Goal: Check status: Check status

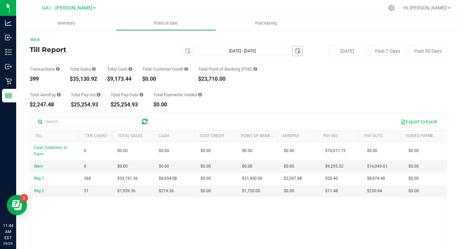
click at [295, 51] on span "select" at bounding box center [297, 50] width 5 height 5
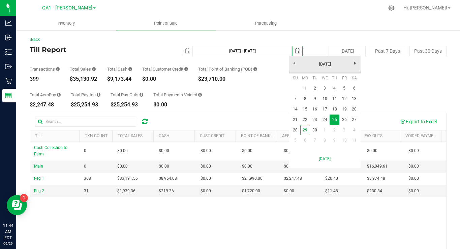
scroll to position [0, 17]
click at [308, 129] on link "29" at bounding box center [306, 130] width 10 height 10
type input "[DATE] - [DATE]"
type input "[DATE]"
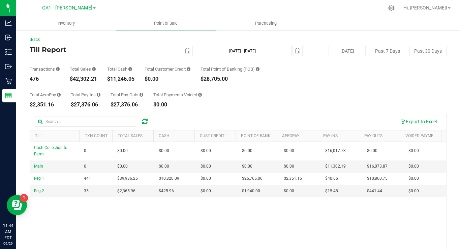
click at [78, 7] on span "GA1 - [PERSON_NAME]" at bounding box center [67, 8] width 50 height 6
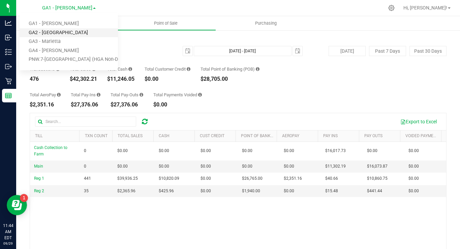
click at [68, 32] on link "GA2 - [GEOGRAPHIC_DATA]" at bounding box center [69, 32] width 99 height 9
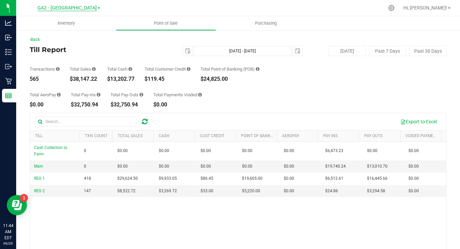
click at [74, 10] on span "GA2 - [GEOGRAPHIC_DATA]" at bounding box center [66, 8] width 59 height 6
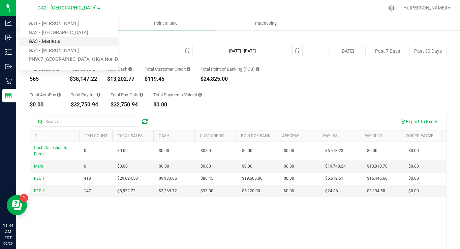
click at [65, 38] on link "GA3 - Marietta" at bounding box center [69, 41] width 99 height 9
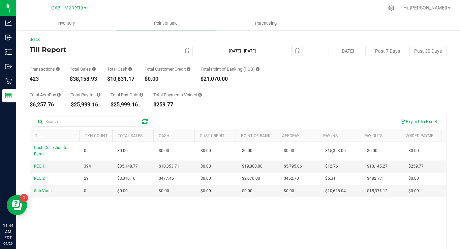
click at [65, 11] on div "GA3 - Marietta GA1 - [PERSON_NAME] GA2 - [GEOGRAPHIC_DATA] GA3 - [GEOGRAPHIC_DA…" at bounding box center [68, 8] width 35 height 8
click at [69, 6] on span "GA3 - Marietta" at bounding box center [67, 8] width 32 height 6
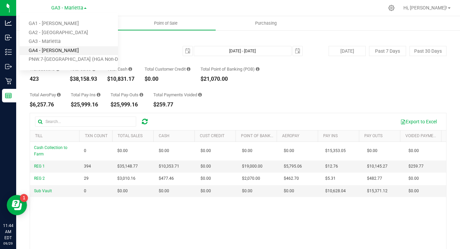
click at [67, 53] on link "GA4 - [PERSON_NAME]" at bounding box center [69, 50] width 99 height 9
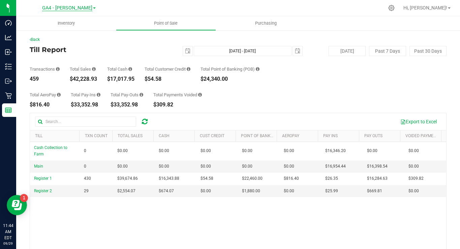
click at [72, 5] on span "GA4 - [PERSON_NAME]" at bounding box center [67, 8] width 50 height 6
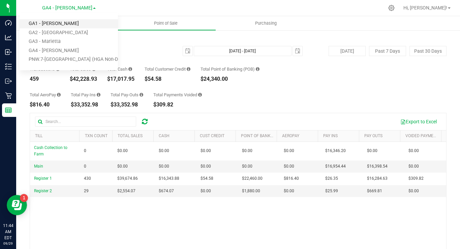
click at [73, 23] on link "GA1 - [PERSON_NAME]" at bounding box center [69, 23] width 99 height 9
